Goal: Use online tool/utility: Utilize a website feature to perform a specific function

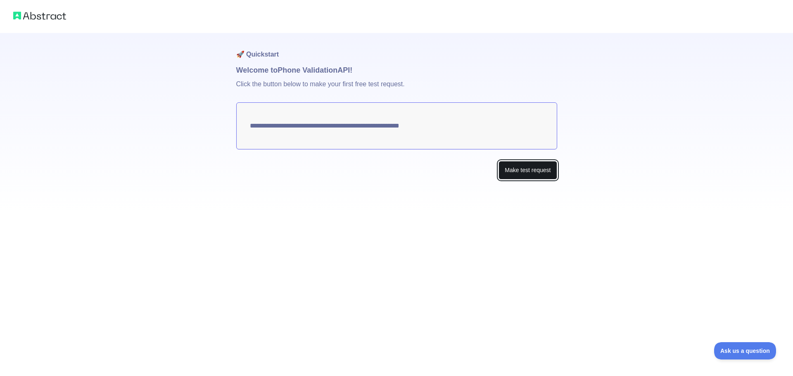
click at [521, 169] on button "Make test request" at bounding box center [528, 170] width 58 height 19
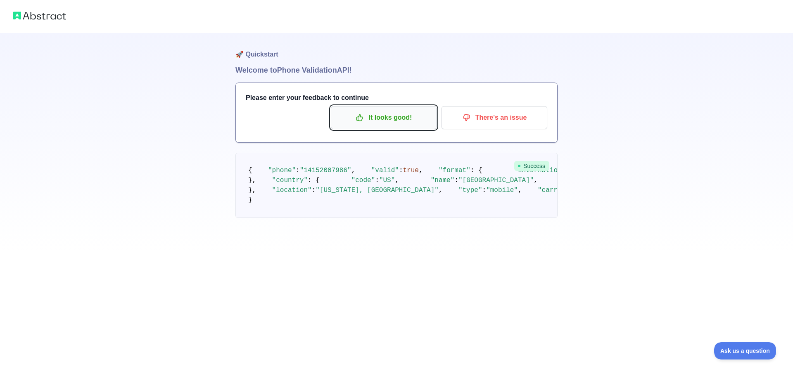
click at [364, 119] on icon "button" at bounding box center [360, 118] width 8 height 8
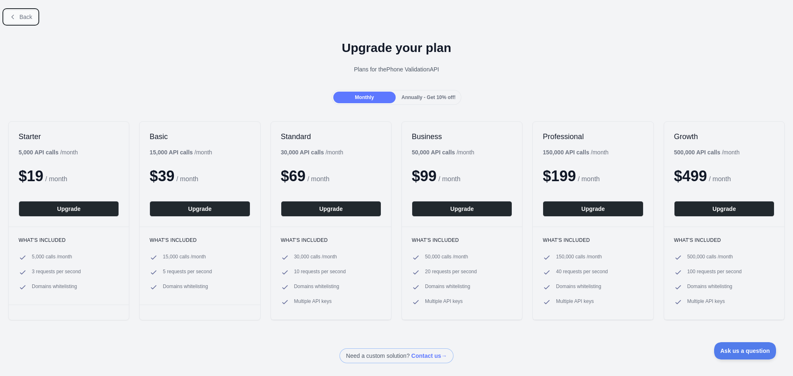
click at [14, 21] on button "Back" at bounding box center [20, 17] width 33 height 14
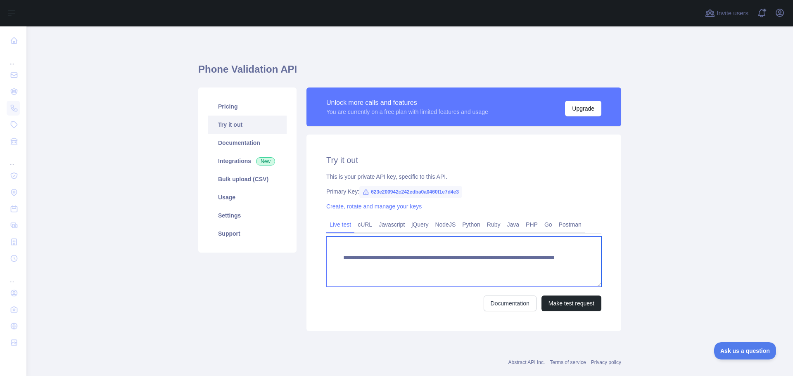
drag, startPoint x: 532, startPoint y: 269, endPoint x: 327, endPoint y: 247, distance: 206.8
click at [327, 247] on textarea "**********" at bounding box center [463, 262] width 275 height 50
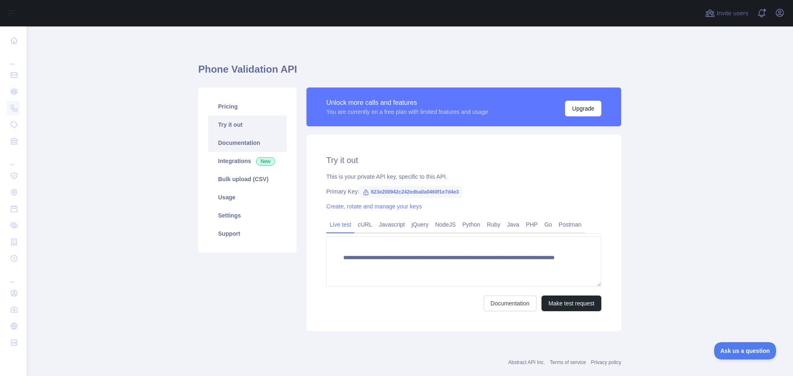
click at [226, 136] on link "Documentation" at bounding box center [247, 143] width 78 height 18
click at [556, 306] on button "Make test request" at bounding box center [572, 304] width 60 height 16
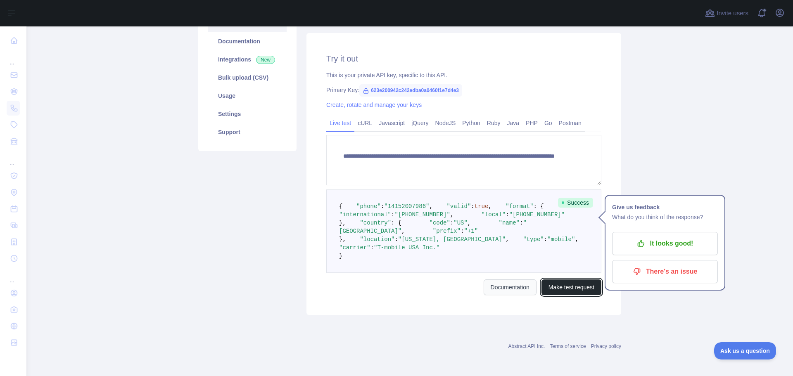
scroll to position [176, 0]
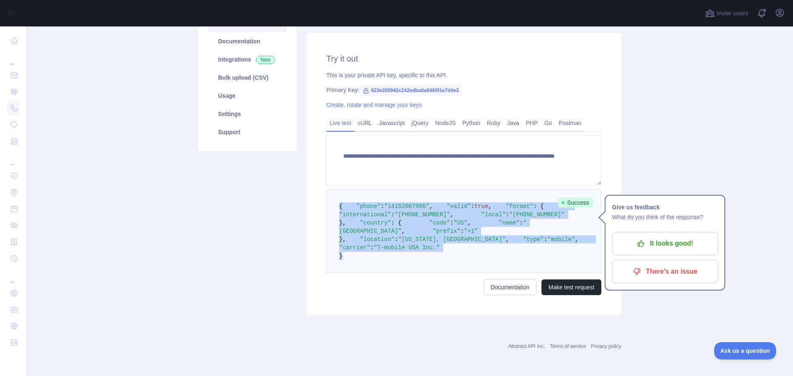
drag, startPoint x: 347, startPoint y: 262, endPoint x: 326, endPoint y: 117, distance: 146.5
click at [326, 190] on pre "{ "phone" : "[PHONE_NUMBER]" , "valid" : true , "format" : { "international" : …" at bounding box center [463, 231] width 275 height 83
copy code "{ "phone" : "[PHONE_NUMBER]" , "valid" : true , "format" : { "international" : …"
